Goal: Communication & Community: Answer question/provide support

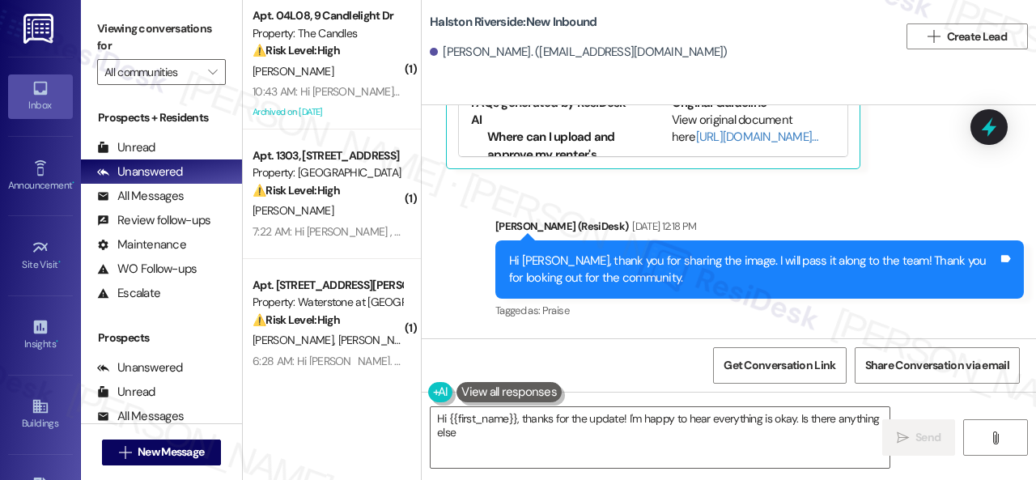
scroll to position [59803, 0]
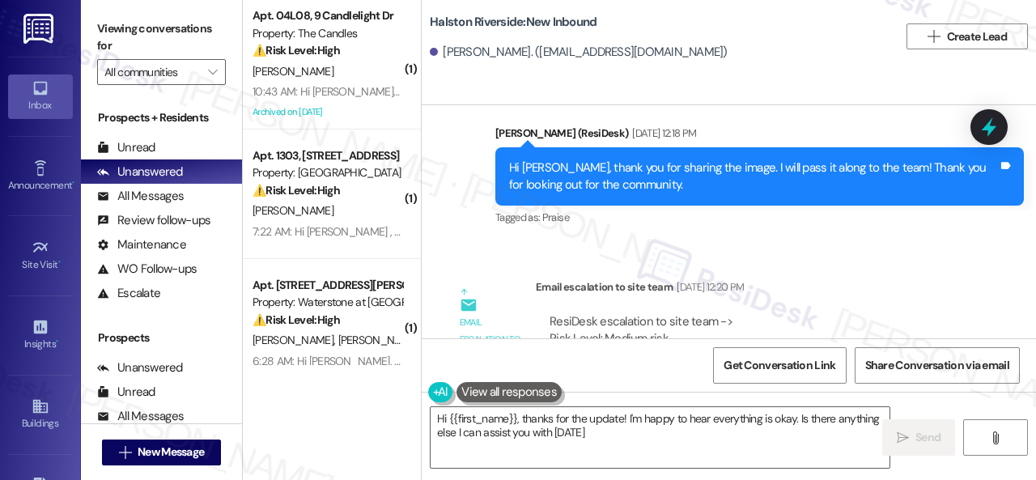
type textarea "Hi {{first_name}}, thanks for the update! I'm happy to hear everything is okay.…"
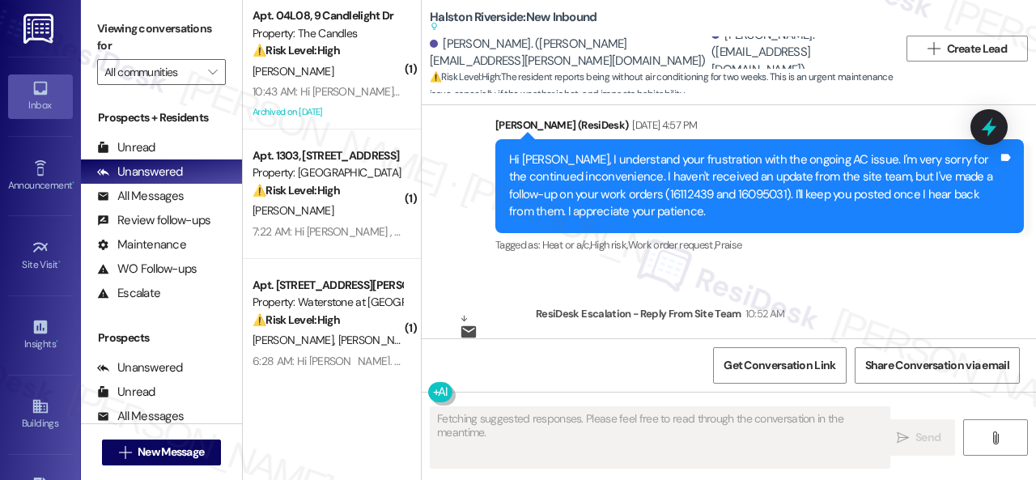
scroll to position [23508, 0]
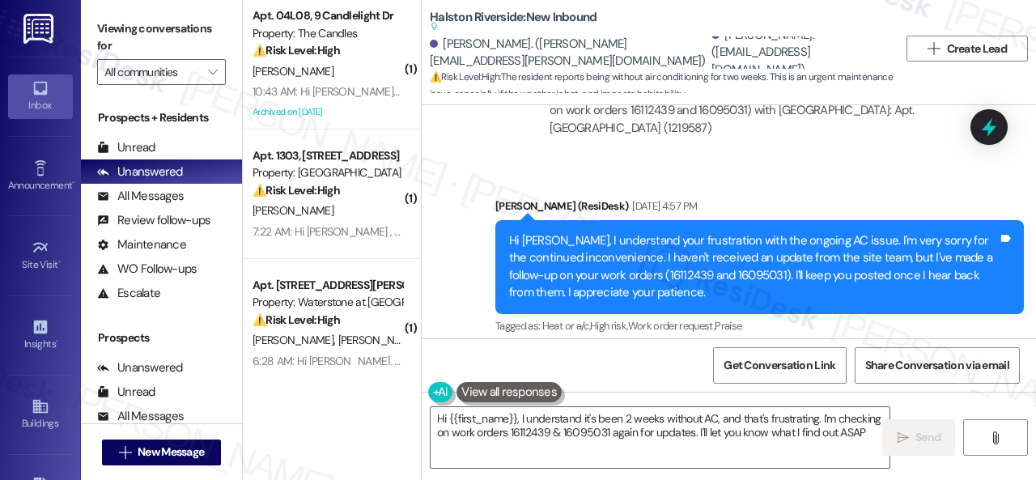
type textarea "Hi {{first_name}}, I understand it's been 2 weeks without AC, and that's frustr…"
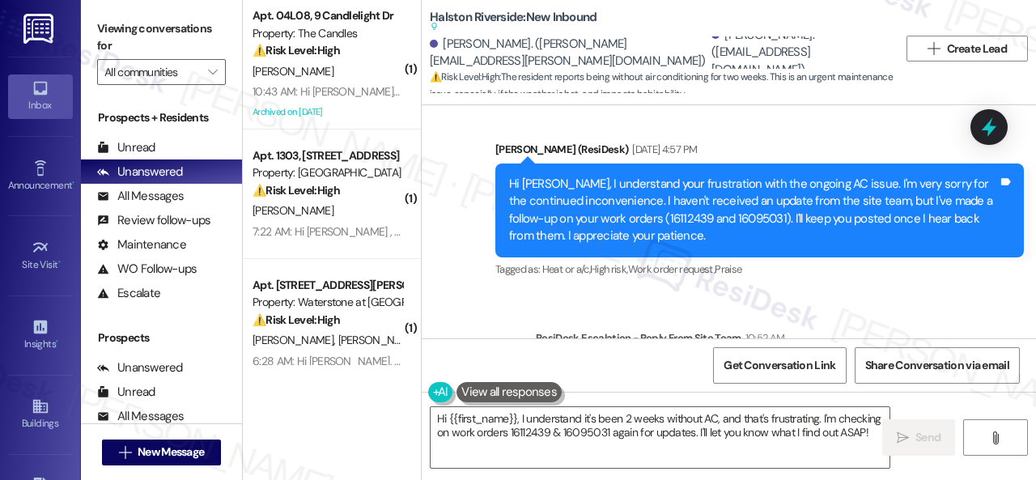
scroll to position [23589, 0]
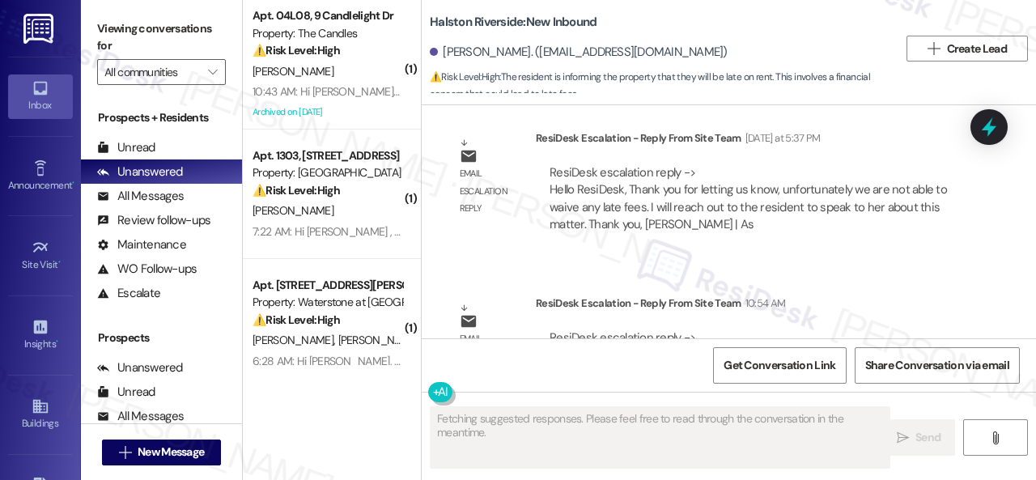
scroll to position [9235, 0]
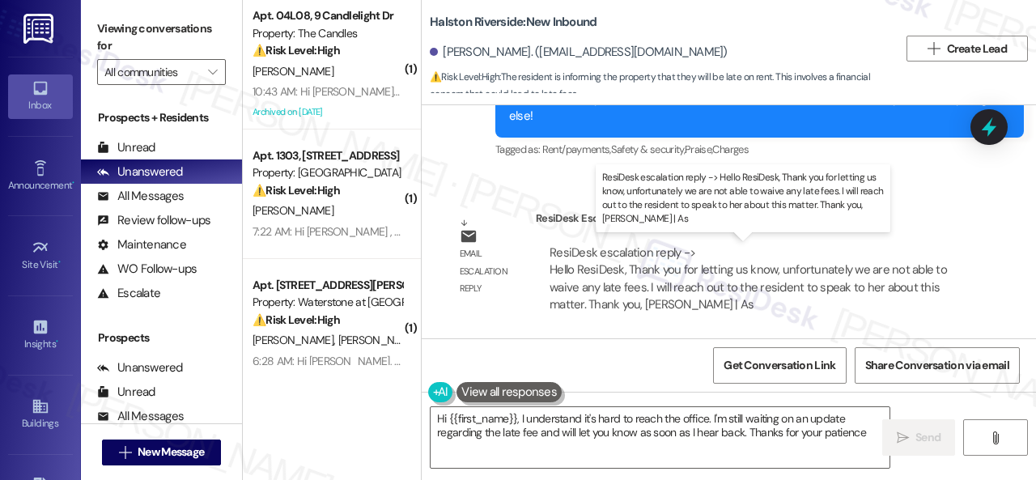
type textarea "Hi {{first_name}}, I understand it's hard to reach the office. I'm still waitin…"
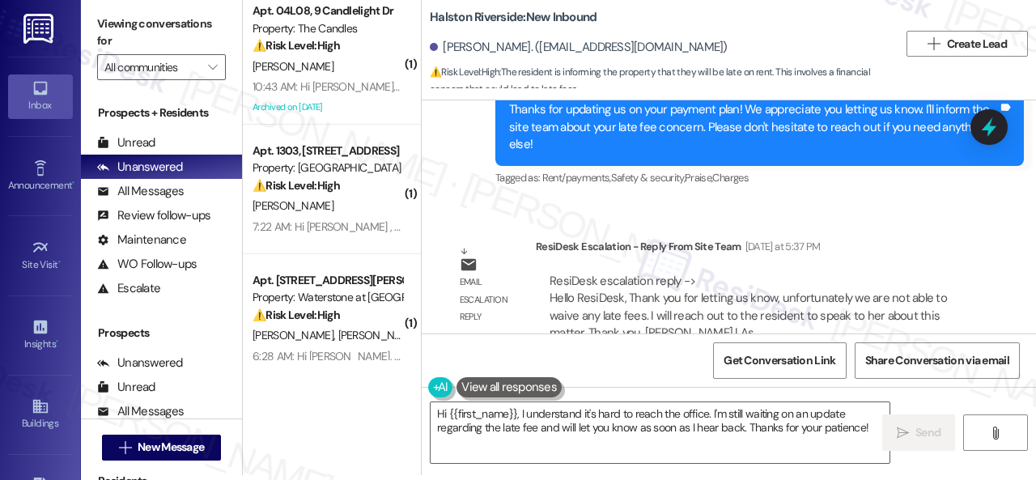
scroll to position [9154, 0]
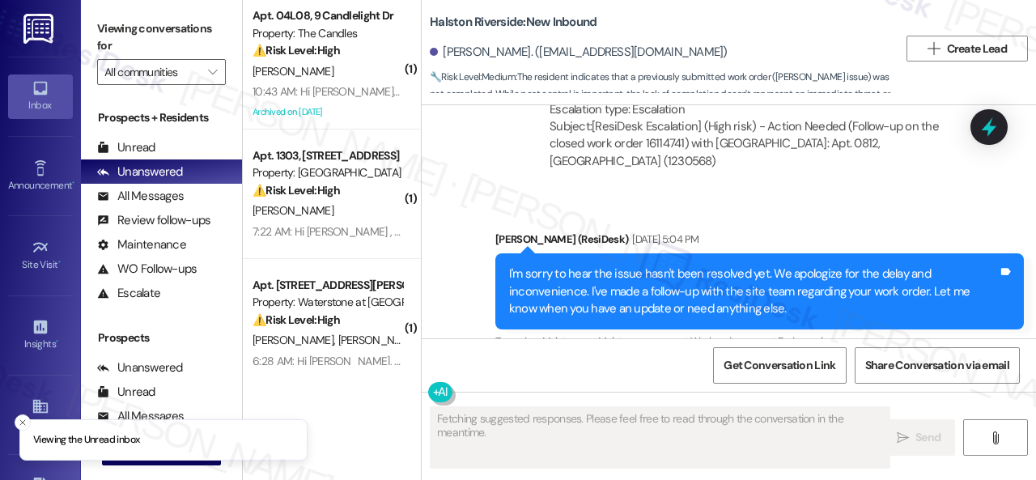
scroll to position [18551, 0]
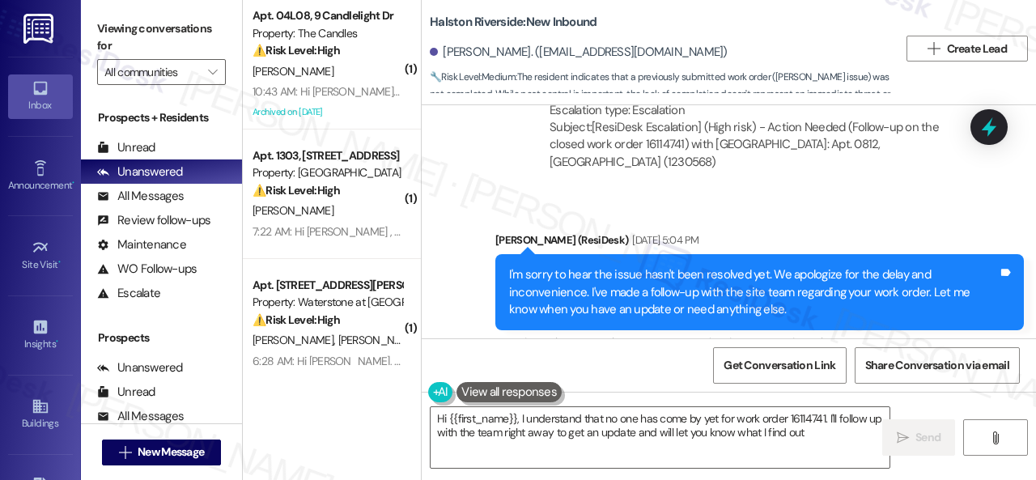
type textarea "Hi {{first_name}}, I understand that no one has come by yet for work order 1611…"
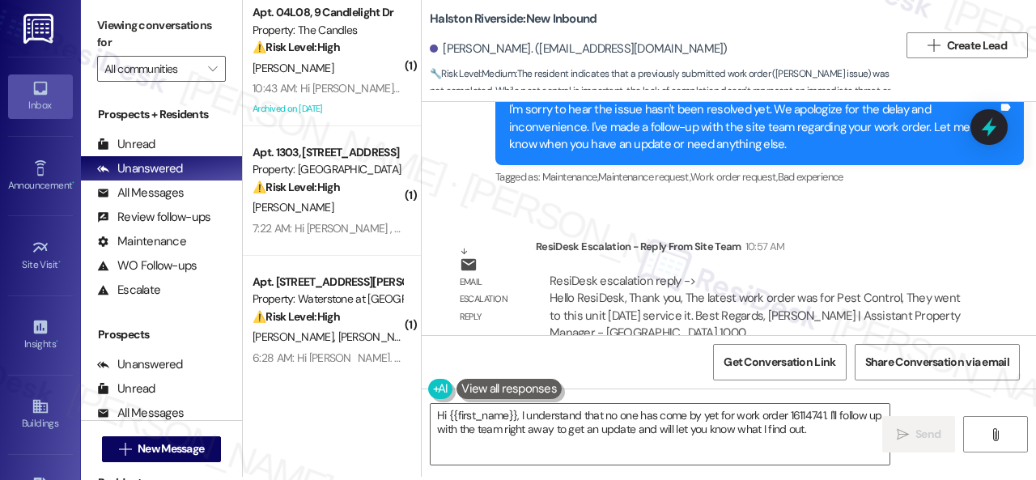
scroll to position [5, 0]
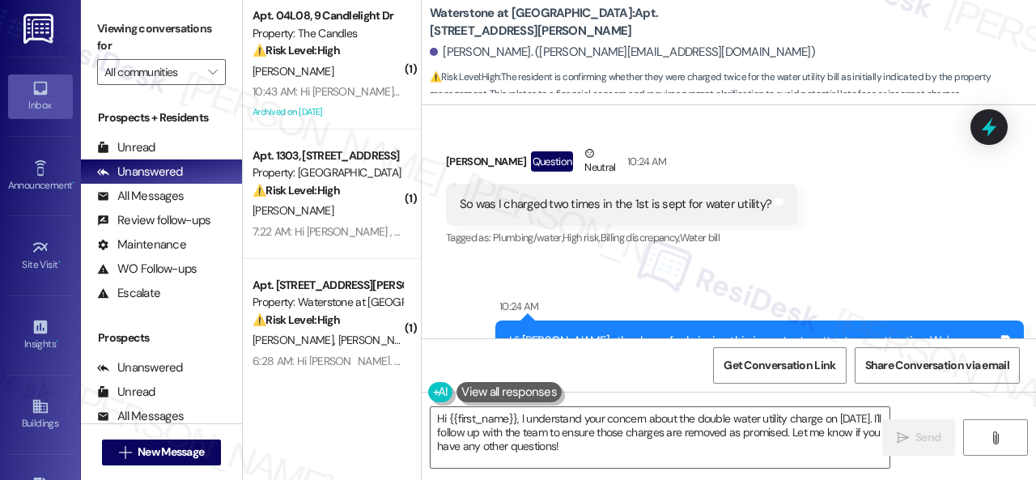
scroll to position [19620, 0]
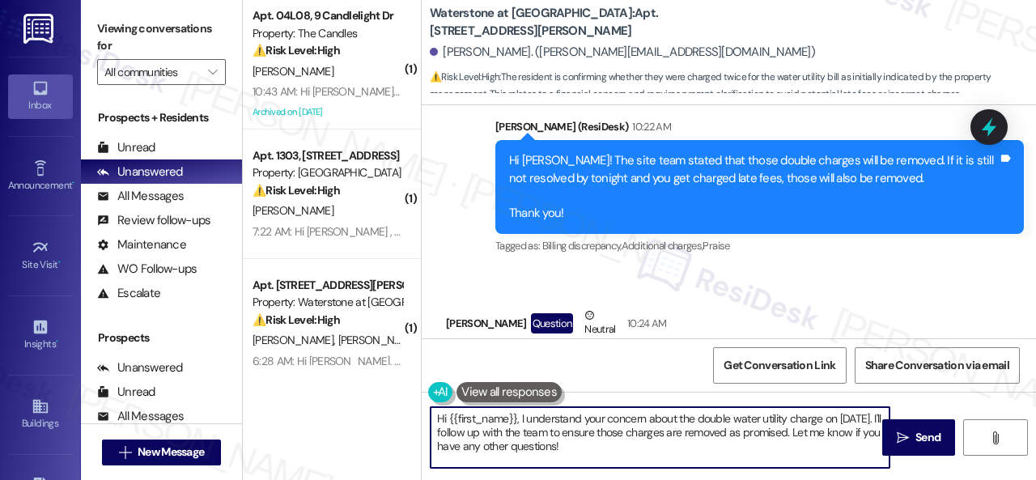
drag, startPoint x: 520, startPoint y: 416, endPoint x: 586, endPoint y: 439, distance: 70.4
click at [600, 443] on textarea "Hi {{first_name}}, I understand your concern about the double water utility cha…" at bounding box center [660, 437] width 459 height 61
drag, startPoint x: 515, startPoint y: 417, endPoint x: 586, endPoint y: 452, distance: 79.3
click at [586, 452] on textarea "Hi {{first_name}}, I understand your concern about the double water utility cha…" at bounding box center [660, 437] width 459 height 61
paste textarea "! The site team stated that if you had already paid your rent, you would get a …"
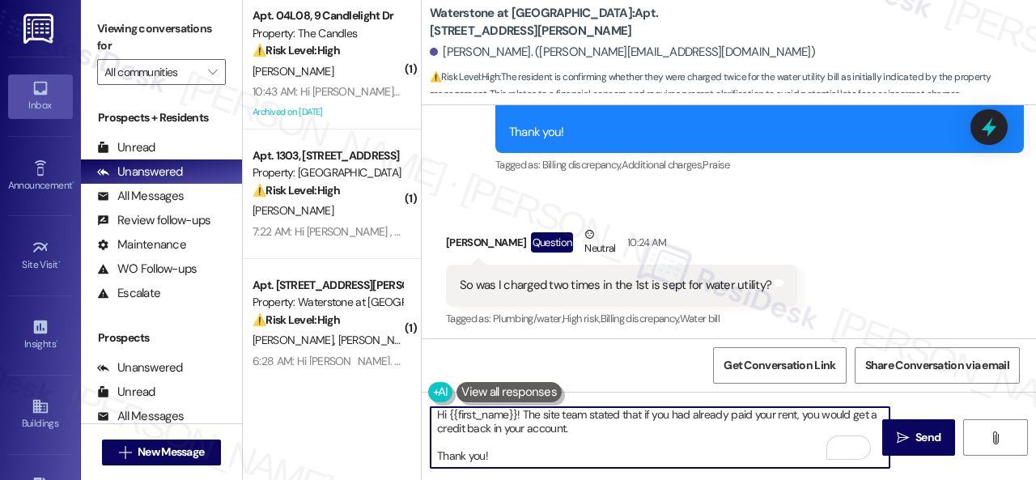
scroll to position [0, 0]
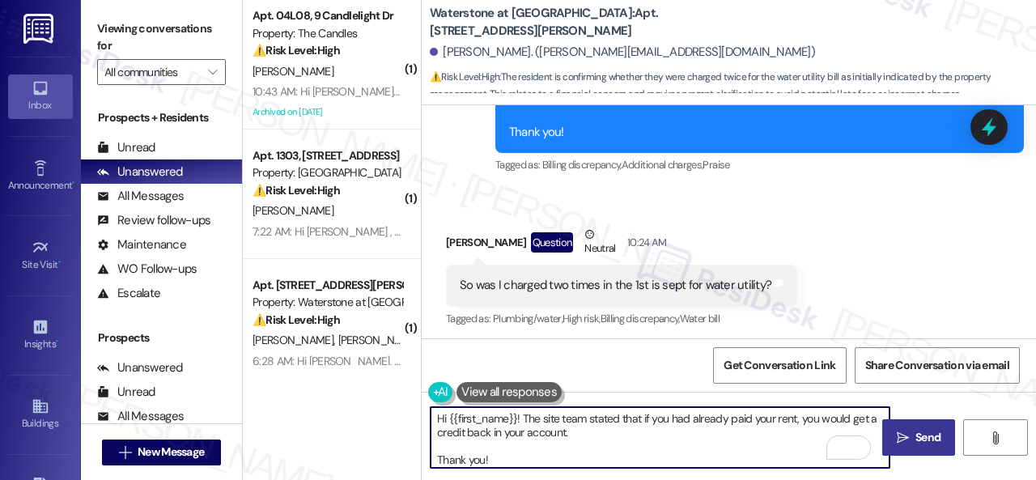
type textarea "Hi {{first_name}}! The site team stated that if you had already paid your rent,…"
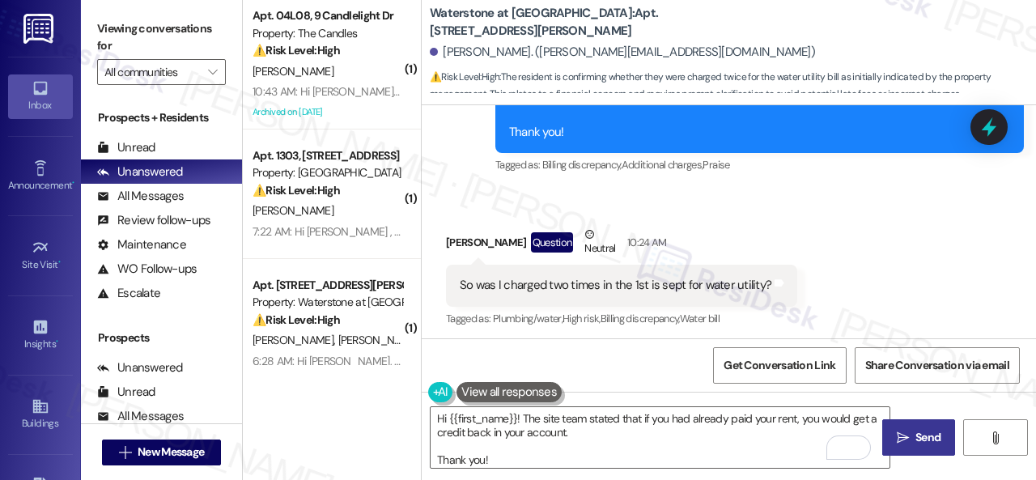
click at [926, 449] on button " Send" at bounding box center [918, 437] width 73 height 36
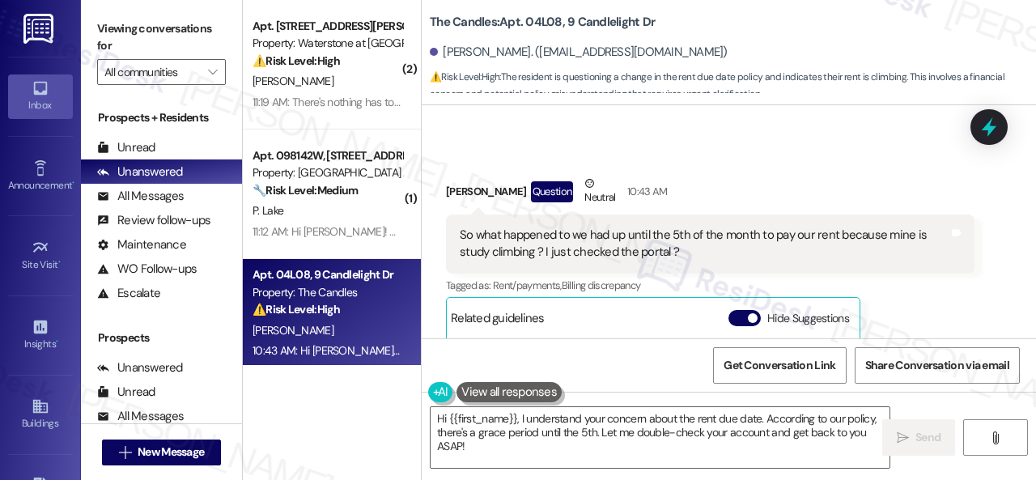
scroll to position [34828, 0]
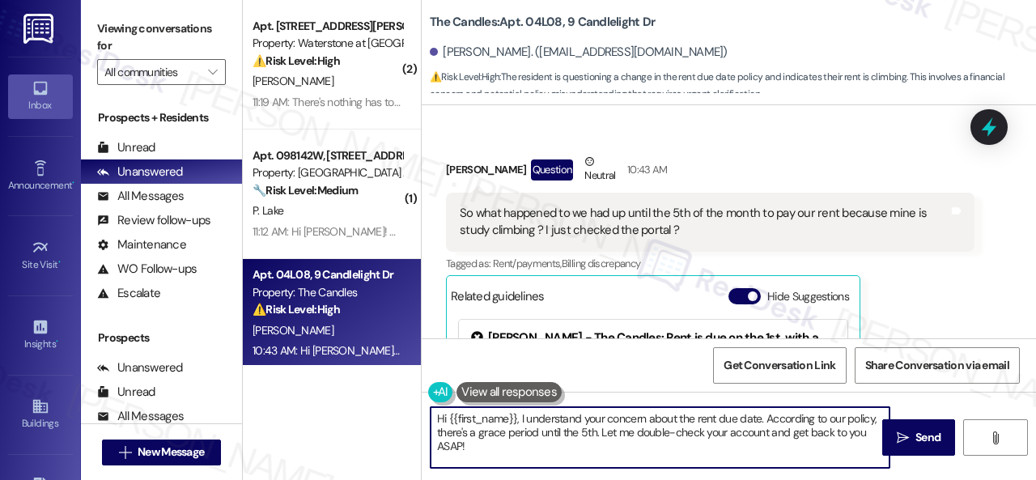
drag, startPoint x: 515, startPoint y: 418, endPoint x: 519, endPoint y: 450, distance: 31.8
click at [519, 450] on textarea "Hi {{first_name}}, I understand your concern about the rent due date. According…" at bounding box center [660, 437] width 459 height 61
paste textarea "! The site team stated that you did a lease renewal last month, so this is your…"
type textarea "Hi {{first_name}}! The site team stated that you did a lease renewal last month…"
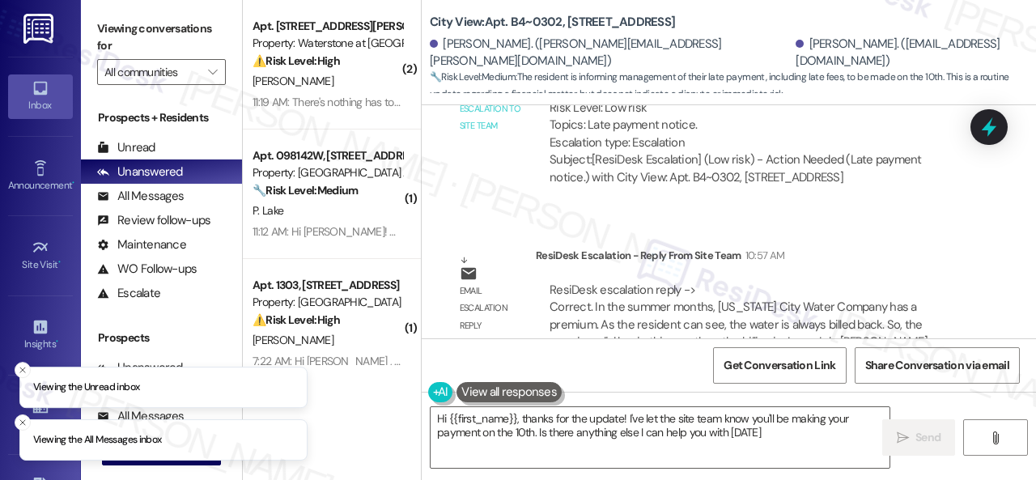
type textarea "Hi {{first_name}}, thanks for the update! I've let the site team know you'll be…"
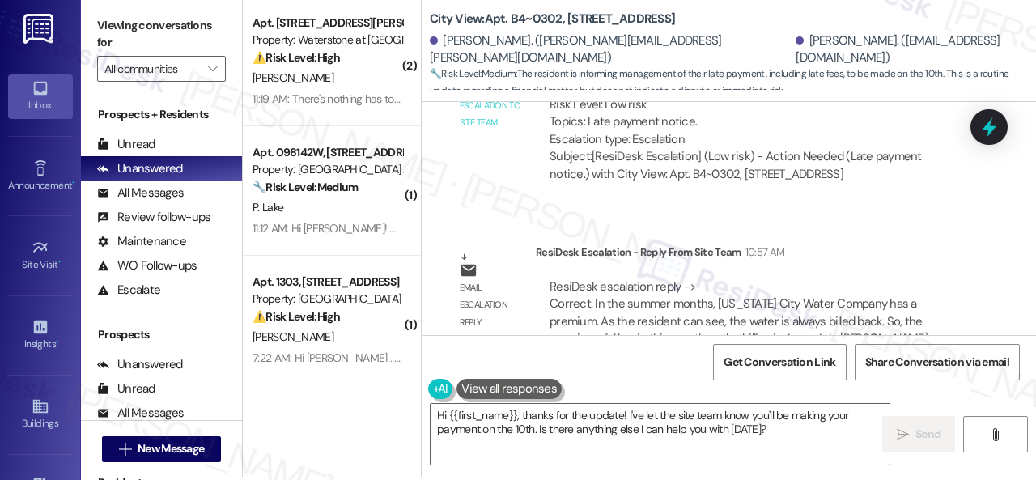
scroll to position [5, 0]
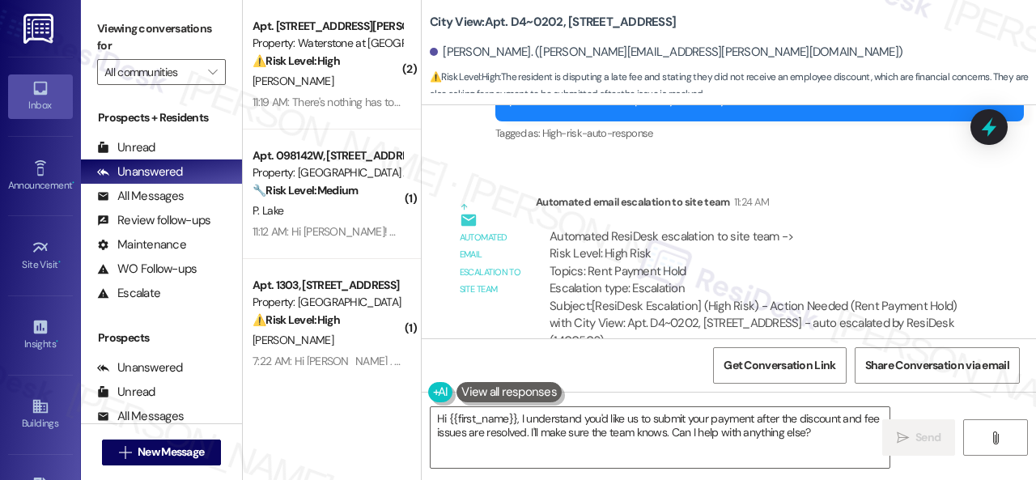
scroll to position [3887, 0]
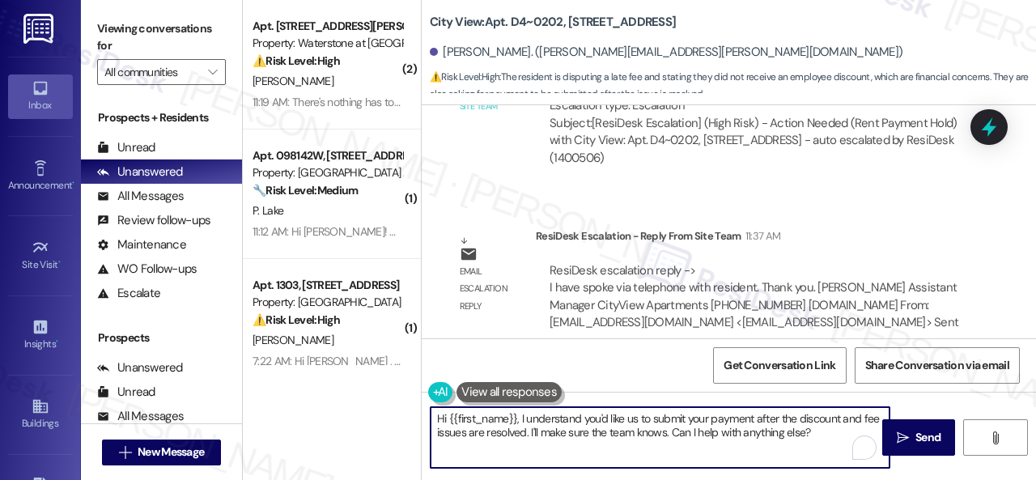
drag, startPoint x: 526, startPoint y: 420, endPoint x: 817, endPoint y: 439, distance: 291.2
click at [817, 439] on textarea "Hi {{first_name}}, I understand you'd like us to submit your payment after the …" at bounding box center [660, 437] width 459 height 61
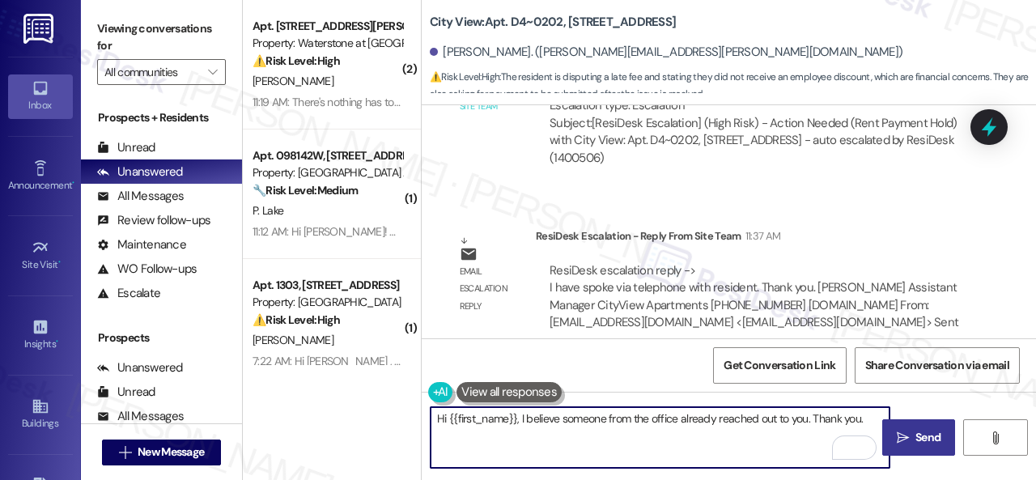
type textarea "Hi {{first_name}}, I believe someone from the office already reached out to you…"
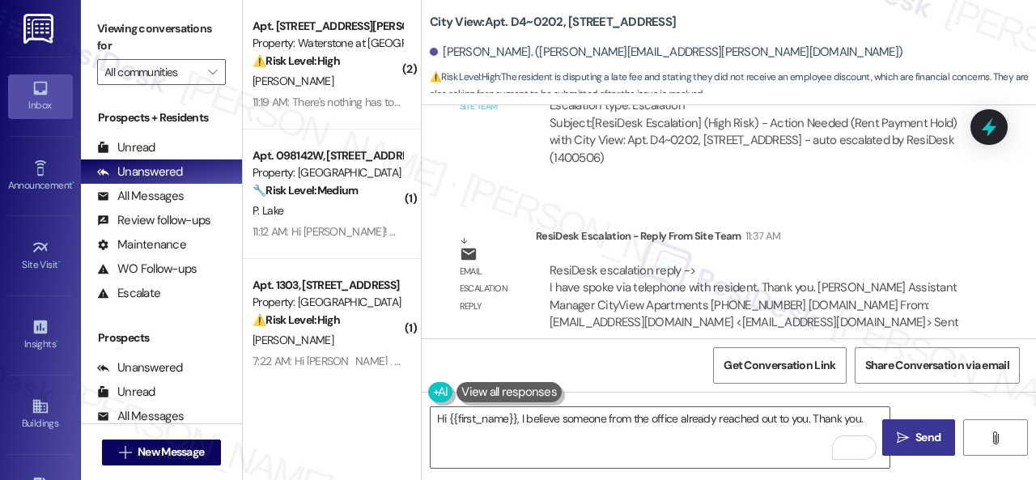
click at [916, 426] on button " Send" at bounding box center [918, 437] width 73 height 36
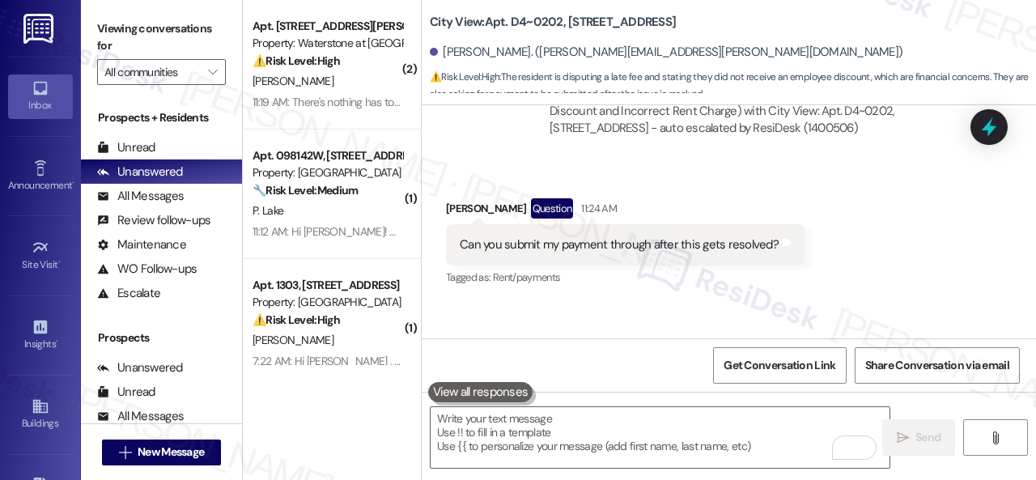
scroll to position [3333, 0]
